Goal: Information Seeking & Learning: Find specific page/section

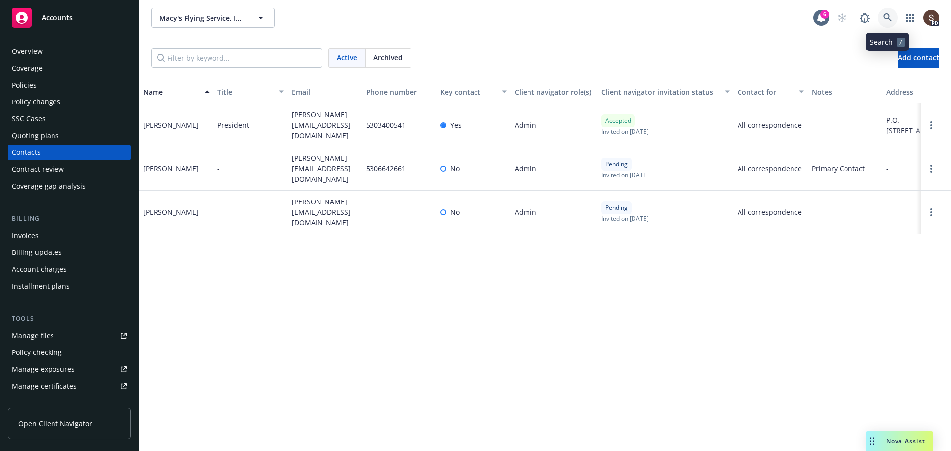
click at [886, 15] on icon at bounding box center [887, 17] width 9 height 9
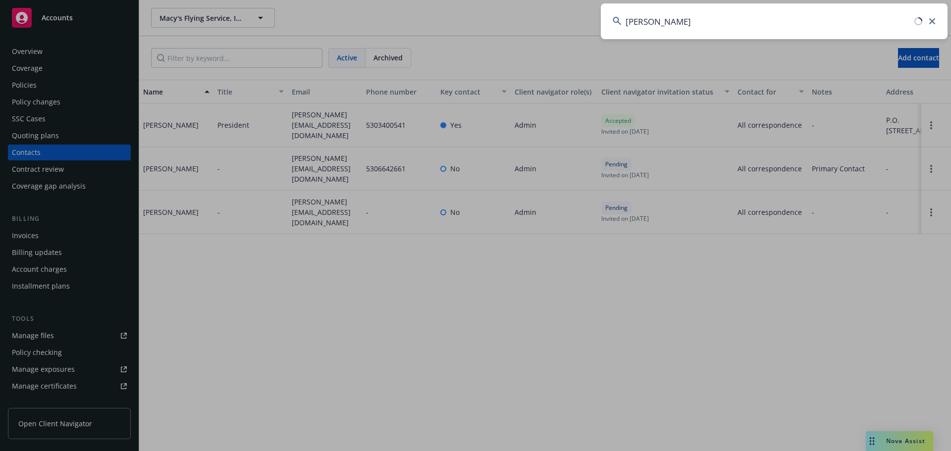
type input "[PERSON_NAME]"
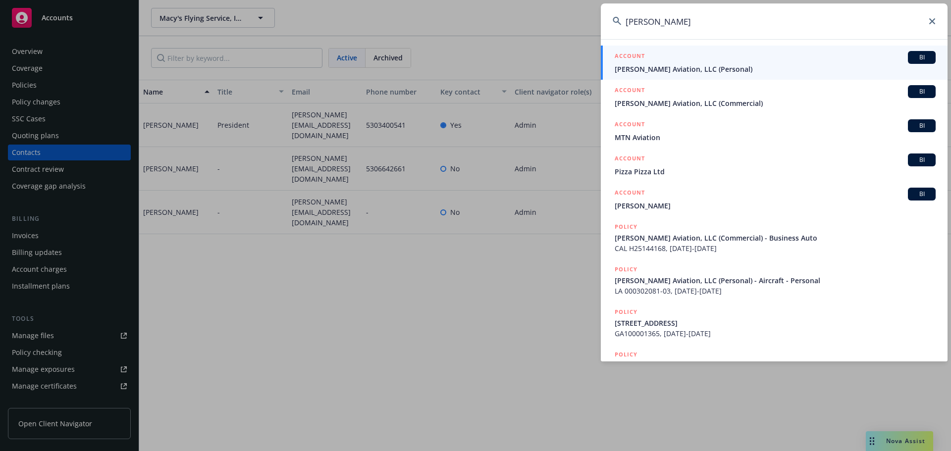
click at [682, 109] on link "ACCOUNT BI [PERSON_NAME] Aviation, LLC (Commercial)" at bounding box center [774, 97] width 347 height 34
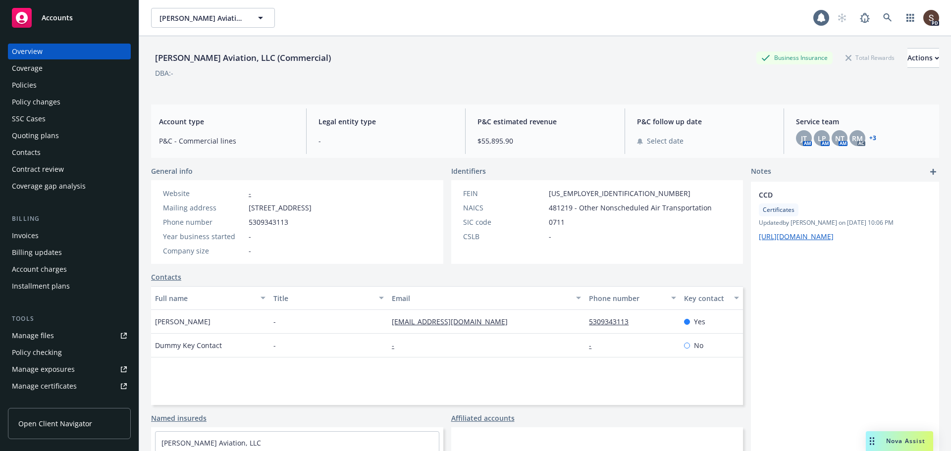
click at [41, 81] on div "Policies" at bounding box center [69, 85] width 115 height 16
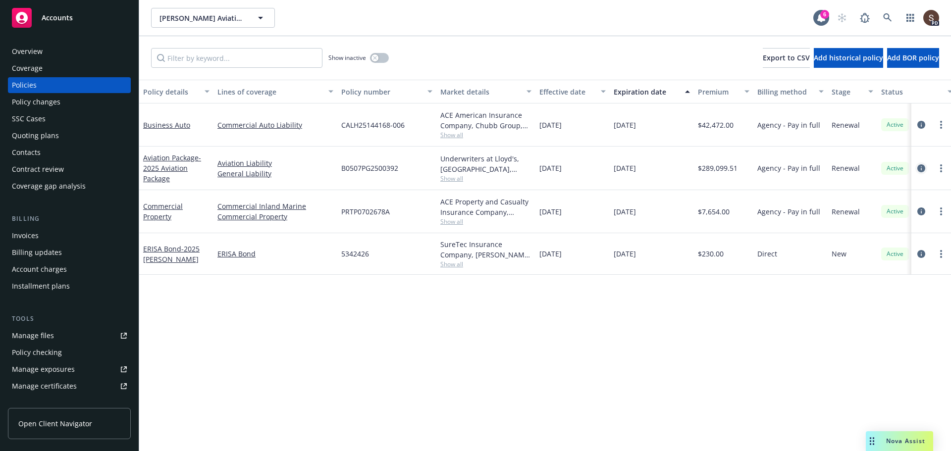
click at [922, 165] on icon "circleInformation" at bounding box center [921, 168] width 8 height 8
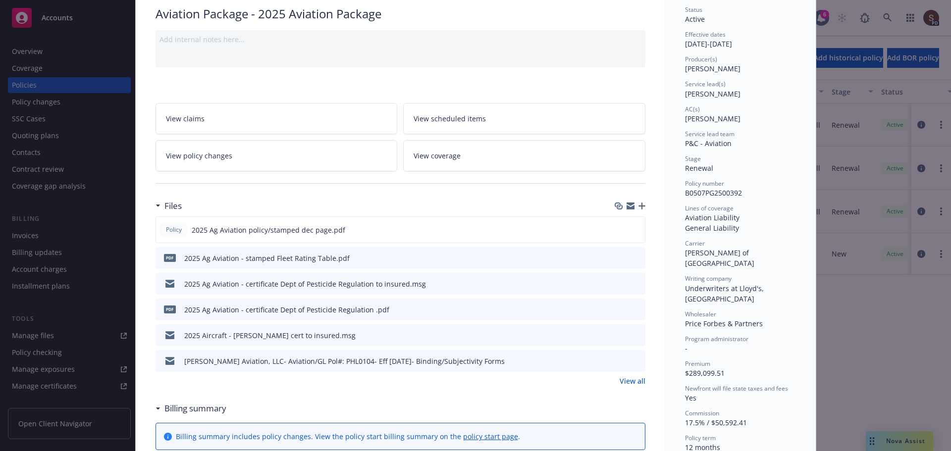
scroll to position [99, 0]
